Goal: Check status: Check status

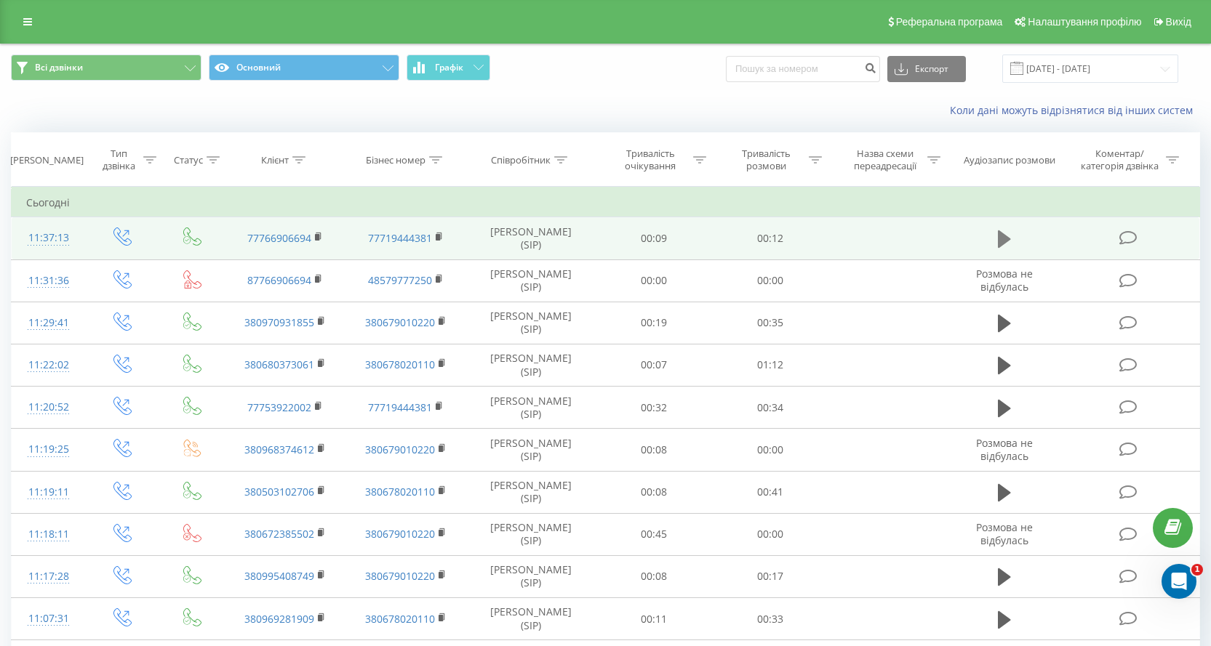
click at [1002, 245] on icon at bounding box center [1004, 238] width 13 height 17
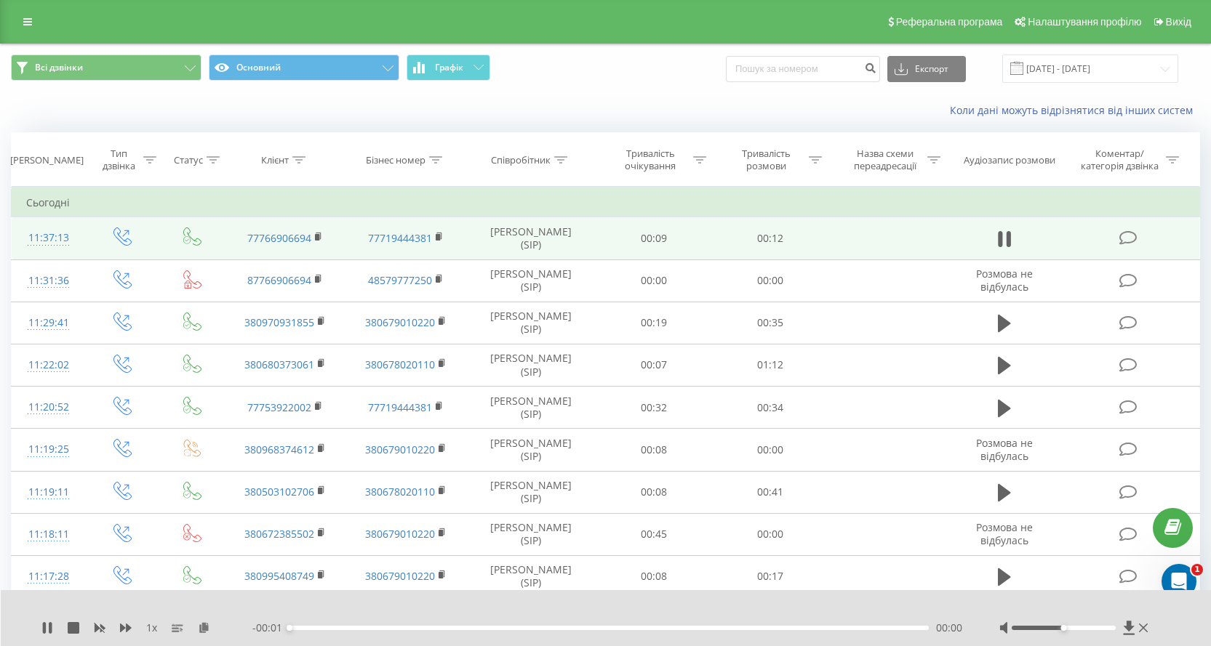
click at [422, 627] on div "00:00" at bounding box center [608, 628] width 639 height 4
click at [1081, 625] on div at bounding box center [1075, 628] width 152 height 15
click at [1090, 627] on div at bounding box center [1063, 628] width 104 height 4
drag, startPoint x: 292, startPoint y: 626, endPoint x: 232, endPoint y: 616, distance: 61.2
click at [232, 616] on div "1 x - 00:12 00:00 00:00" at bounding box center [606, 618] width 1211 height 56
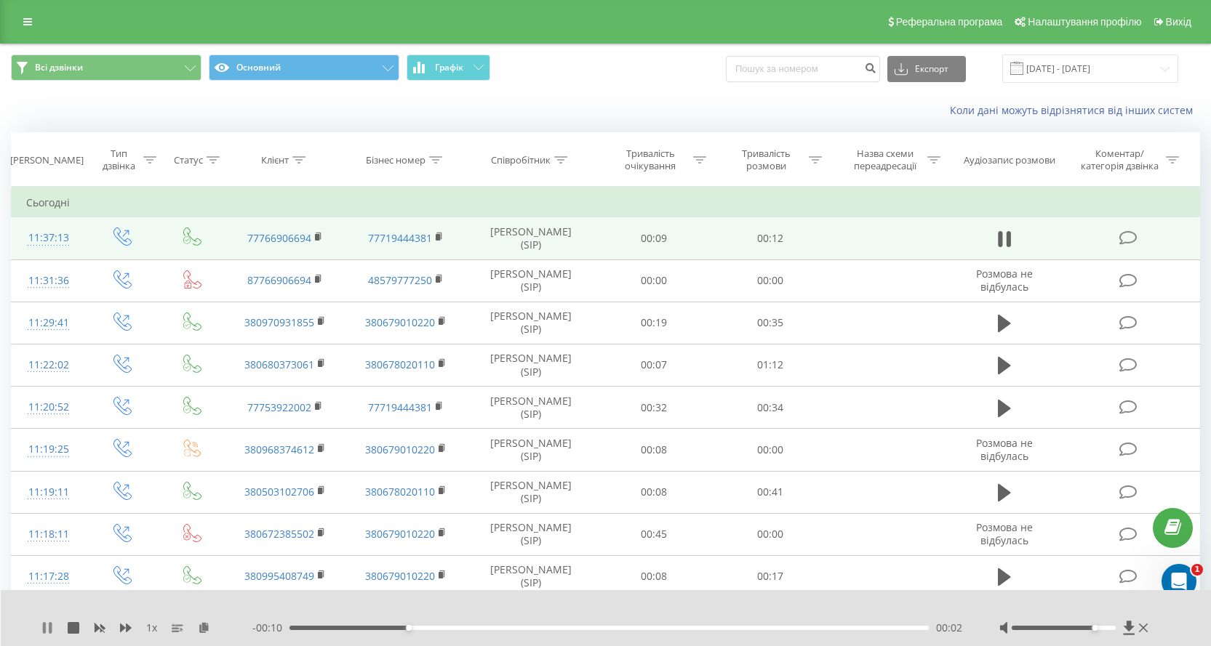
click at [49, 622] on icon at bounding box center [47, 628] width 12 height 12
